Goal: Task Accomplishment & Management: Manage account settings

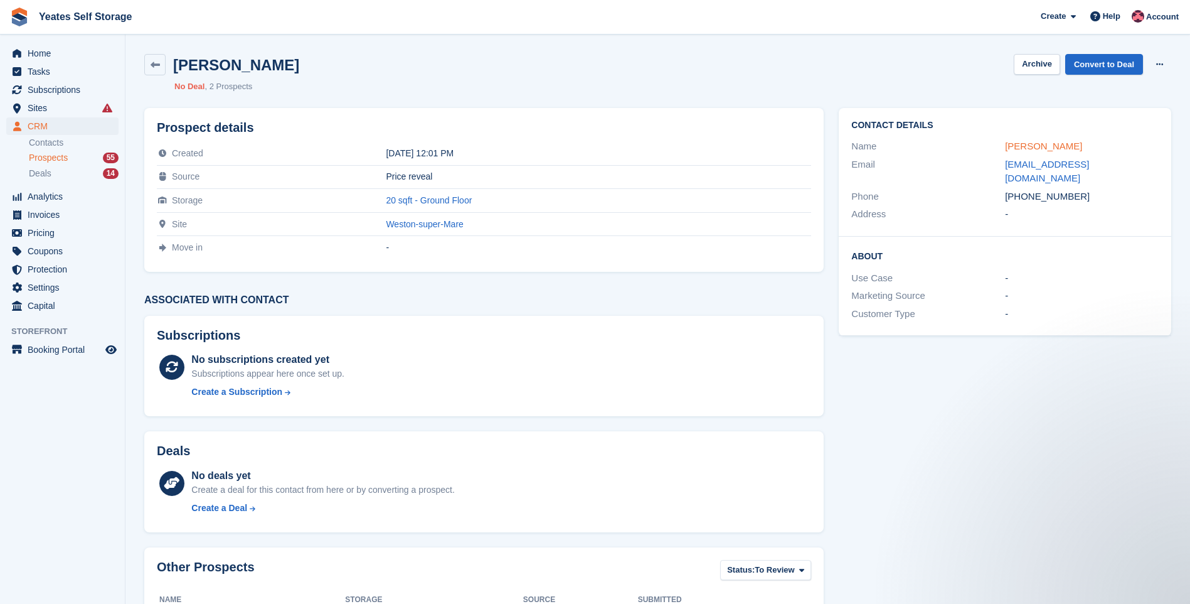
click at [1036, 146] on link "Jaik Newbury" at bounding box center [1043, 146] width 77 height 11
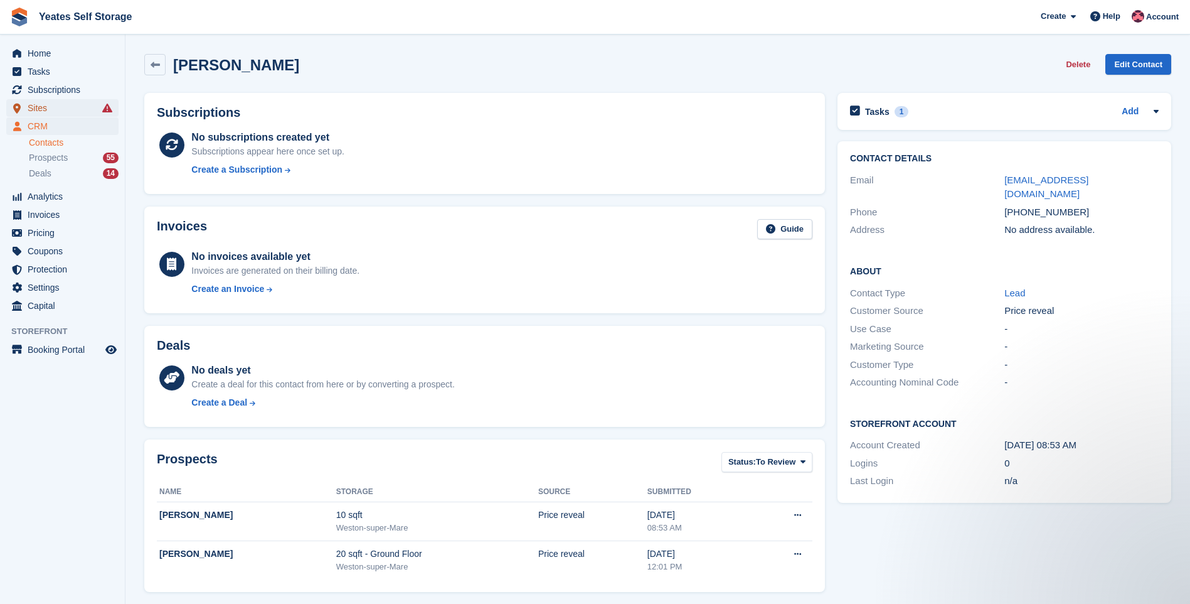
click at [38, 108] on span "Sites" at bounding box center [65, 108] width 75 height 18
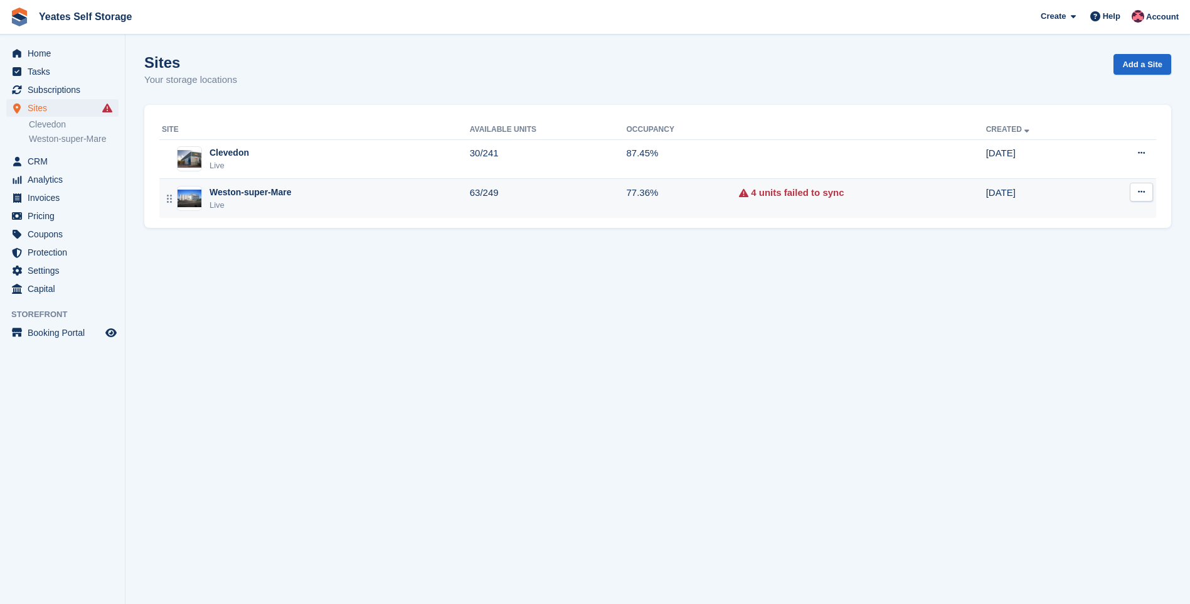
click at [255, 195] on div "Weston-super-Mare" at bounding box center [251, 192] width 82 height 13
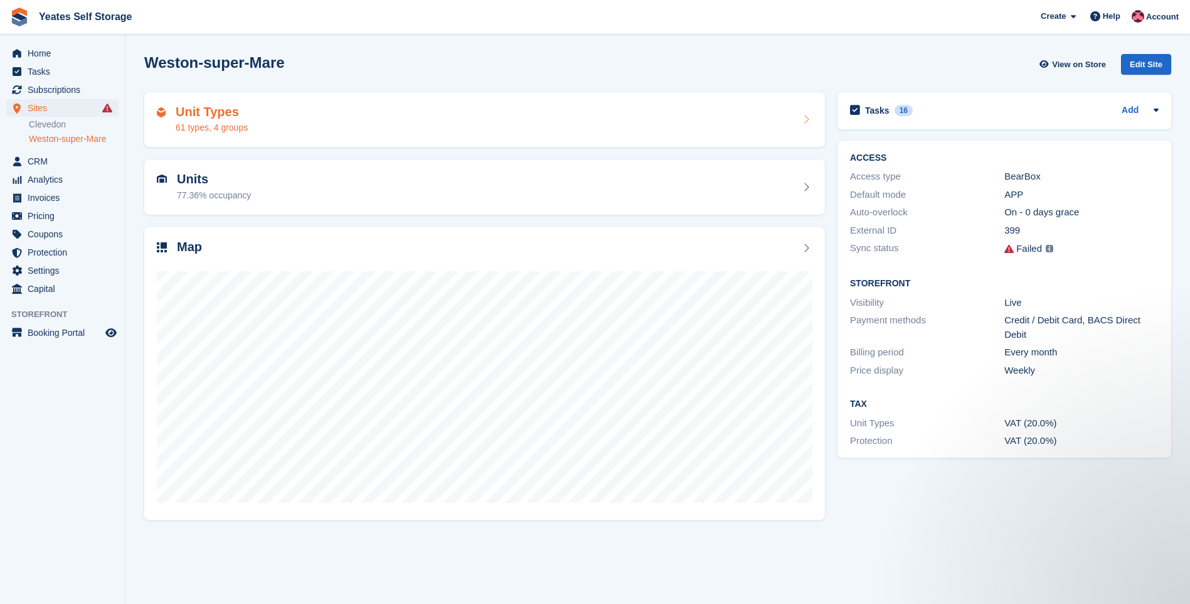
click at [226, 117] on h2 "Unit Types" at bounding box center [212, 112] width 72 height 14
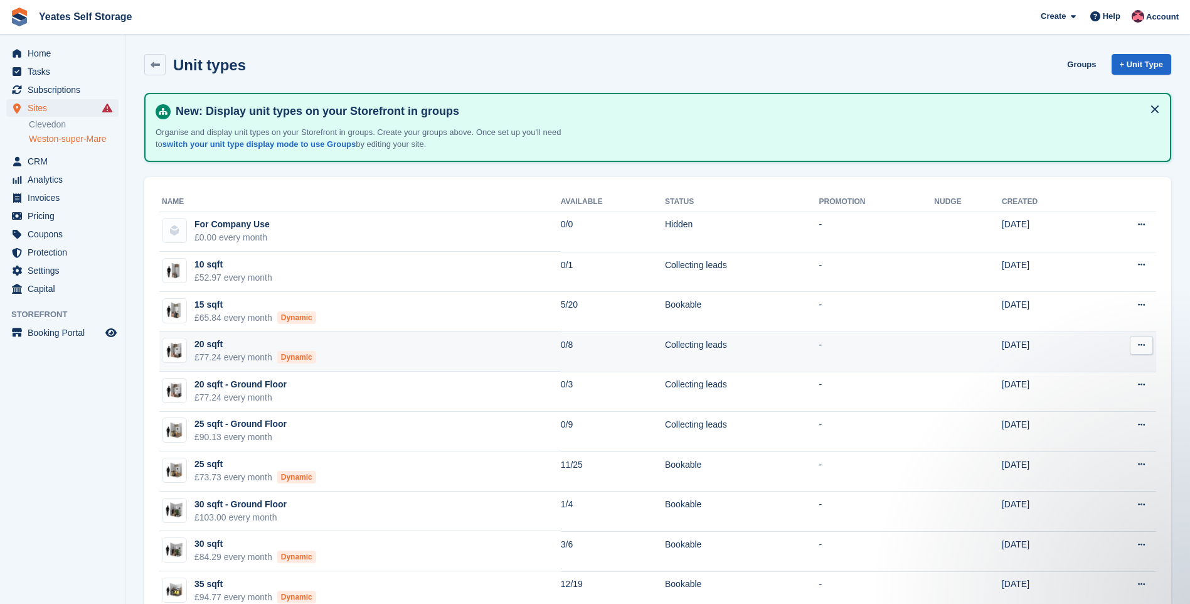
click at [432, 351] on td "20 sqft £77.24 every month Dynamic" at bounding box center [360, 351] width 402 height 40
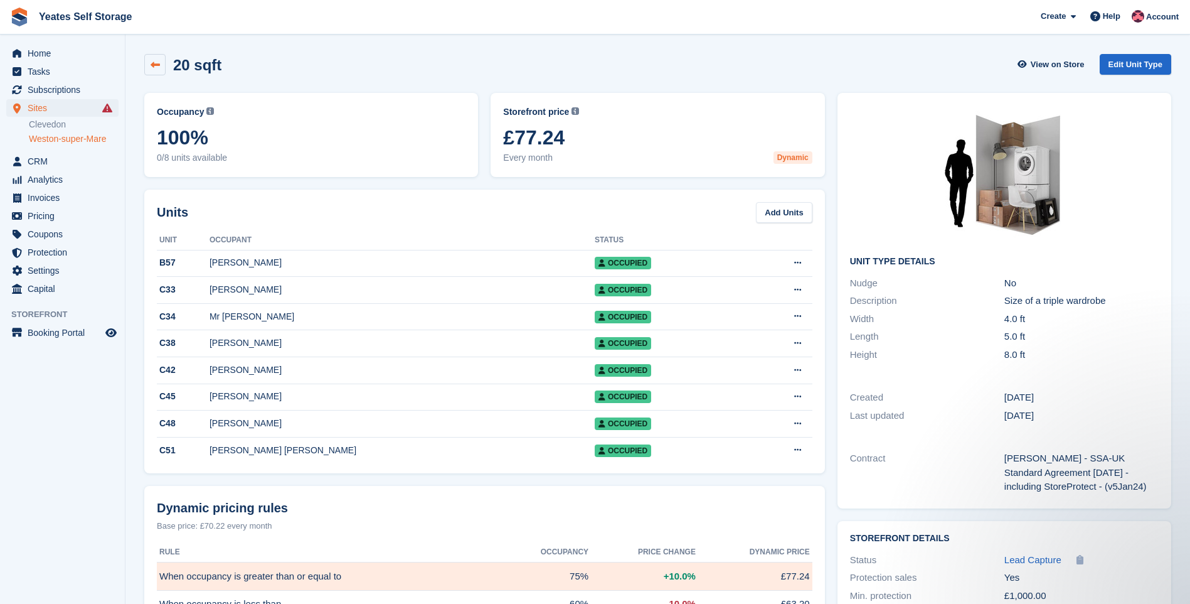
click at [159, 65] on icon at bounding box center [155, 64] width 9 height 9
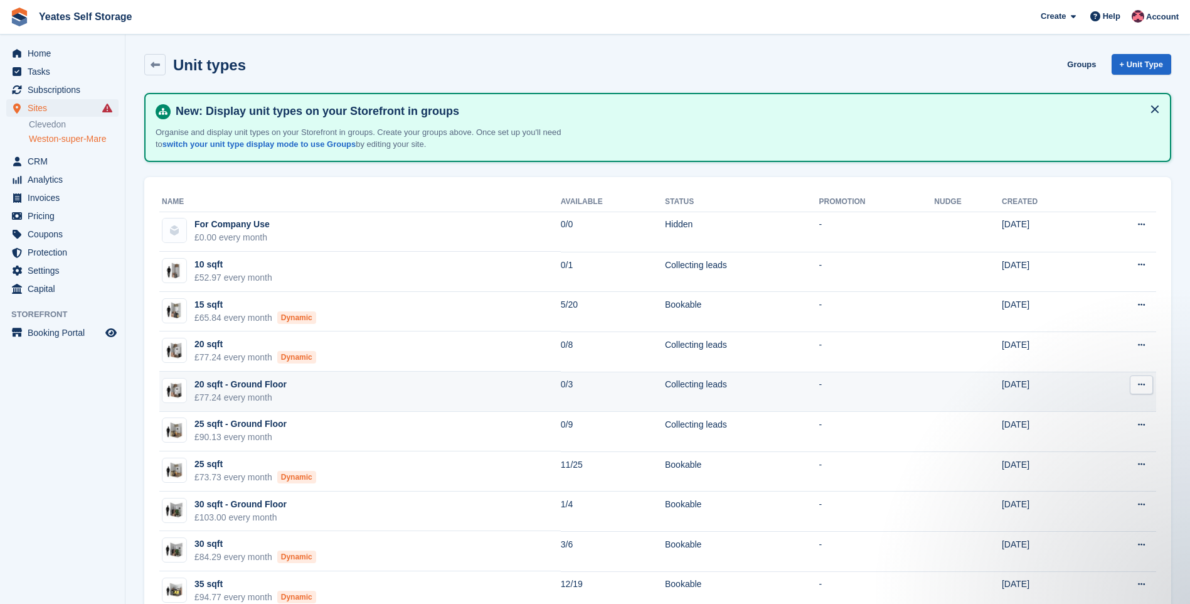
click at [254, 391] on div "£77.24 every month" at bounding box center [240, 397] width 92 height 13
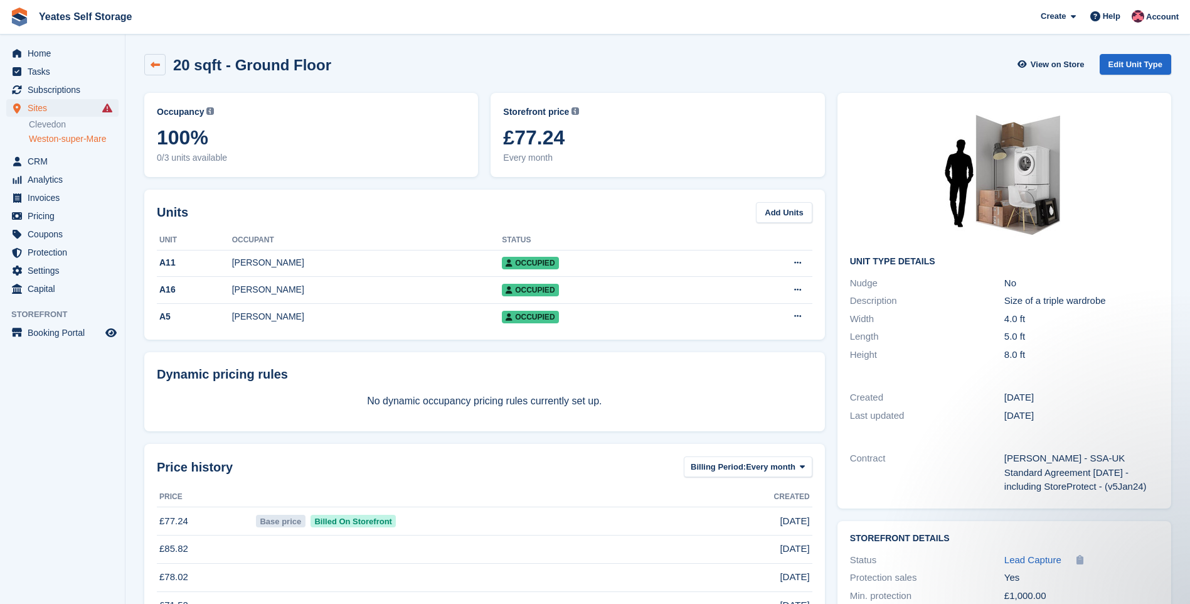
click at [154, 60] on icon at bounding box center [155, 64] width 9 height 9
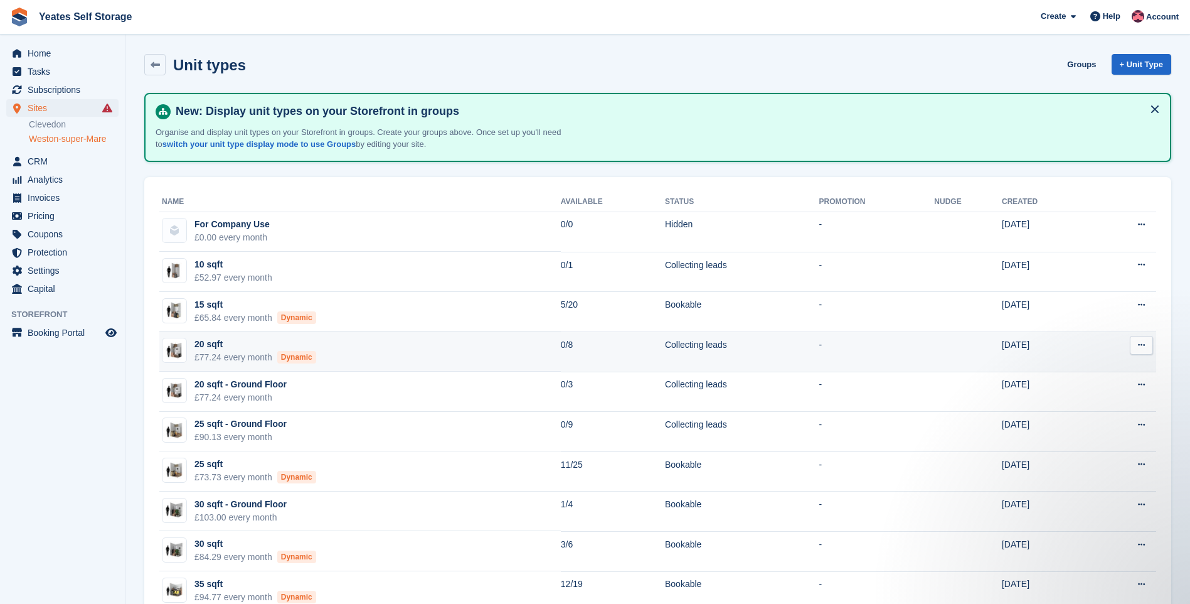
click at [277, 351] on div "Dynamic" at bounding box center [296, 357] width 39 height 13
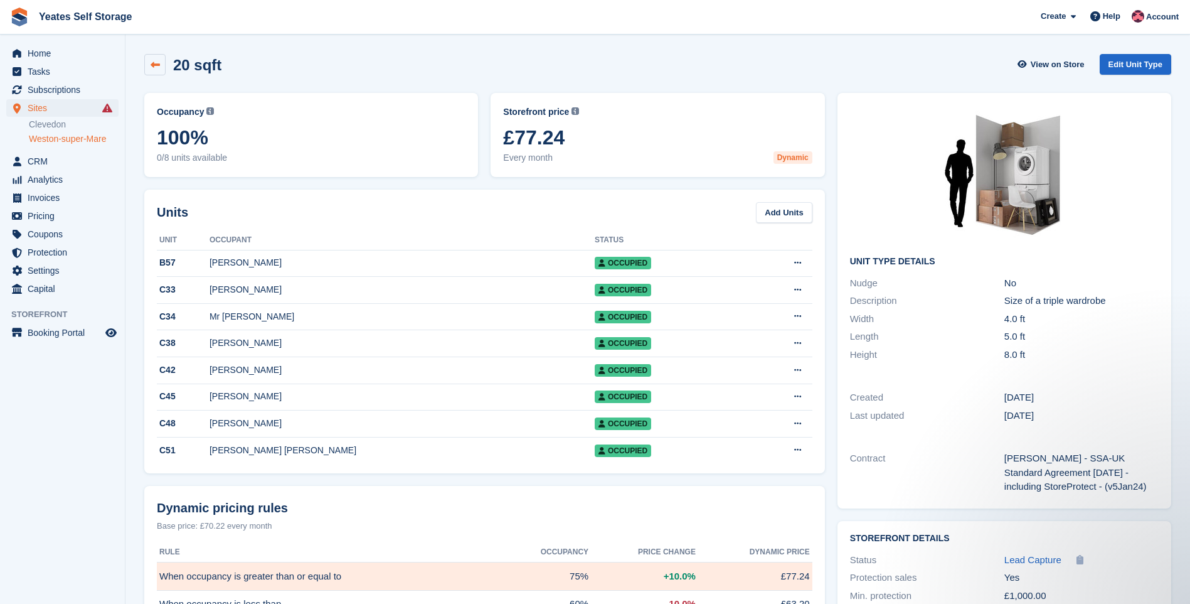
click at [155, 67] on icon at bounding box center [155, 64] width 9 height 9
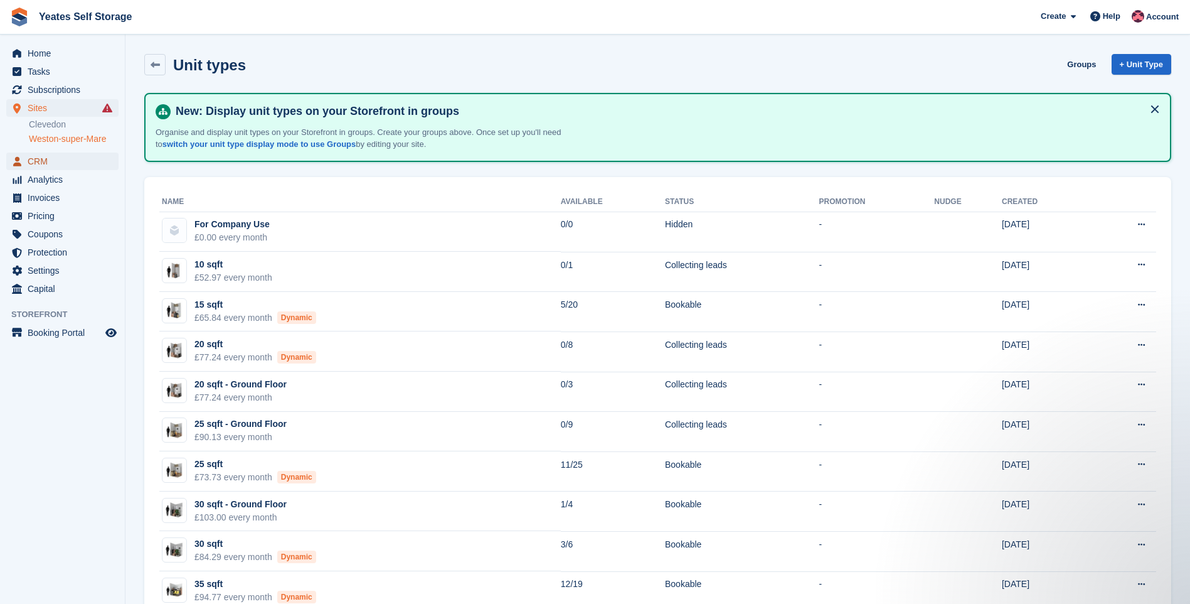
click at [43, 161] on span "CRM" at bounding box center [65, 161] width 75 height 18
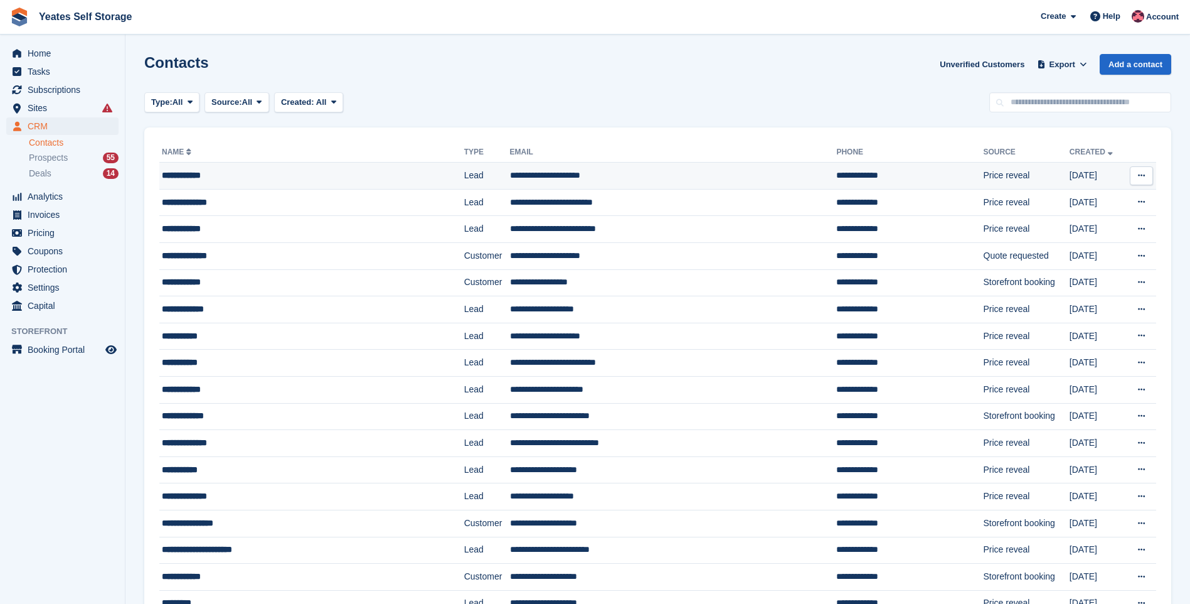
click at [330, 179] on div "**********" at bounding box center [288, 175] width 252 height 13
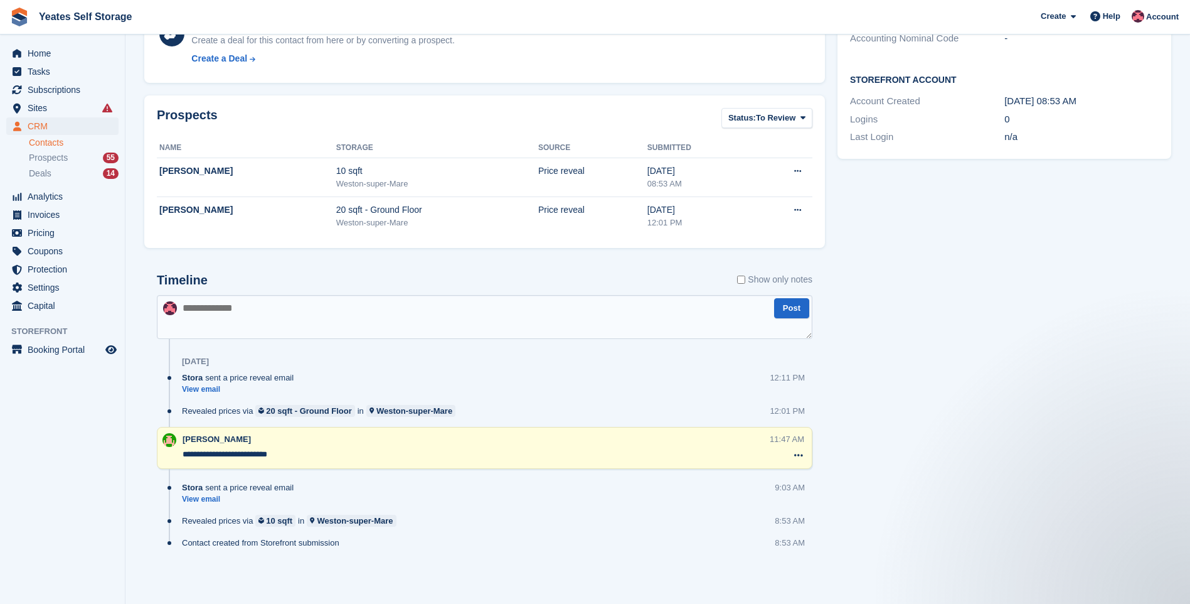
click at [250, 319] on textarea at bounding box center [485, 317] width 656 height 44
type textarea "**********"
click at [796, 311] on button "Post" at bounding box center [791, 308] width 35 height 21
